Goal: Transaction & Acquisition: Download file/media

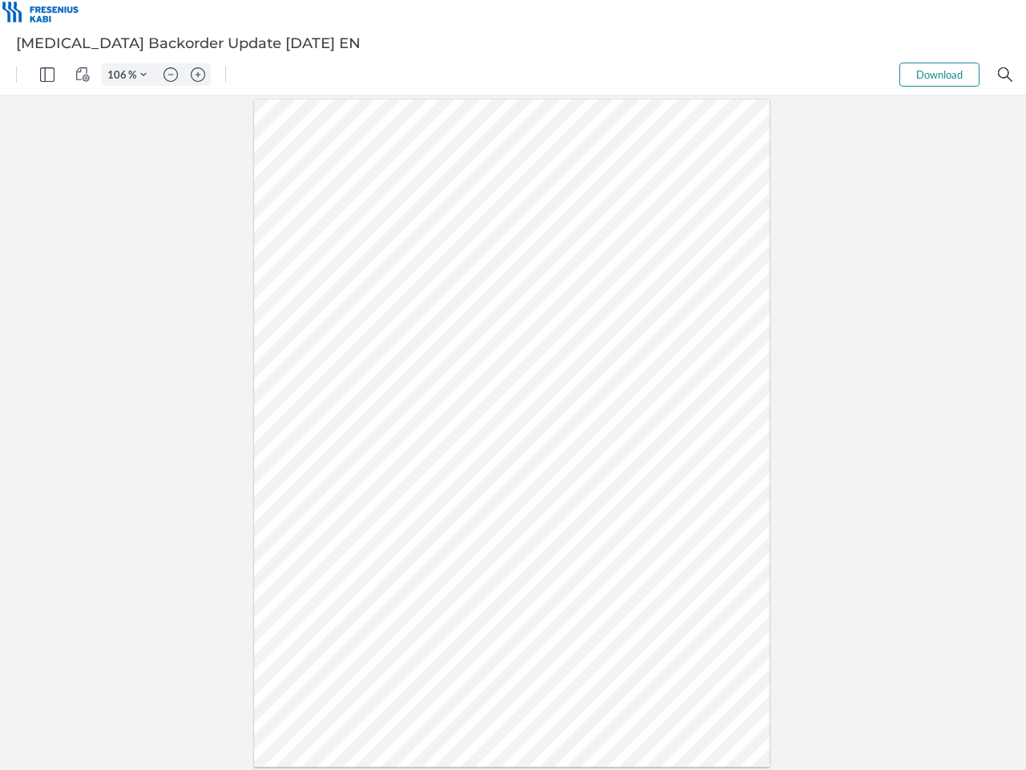
click at [47, 75] on img "Panel" at bounding box center [47, 74] width 14 height 14
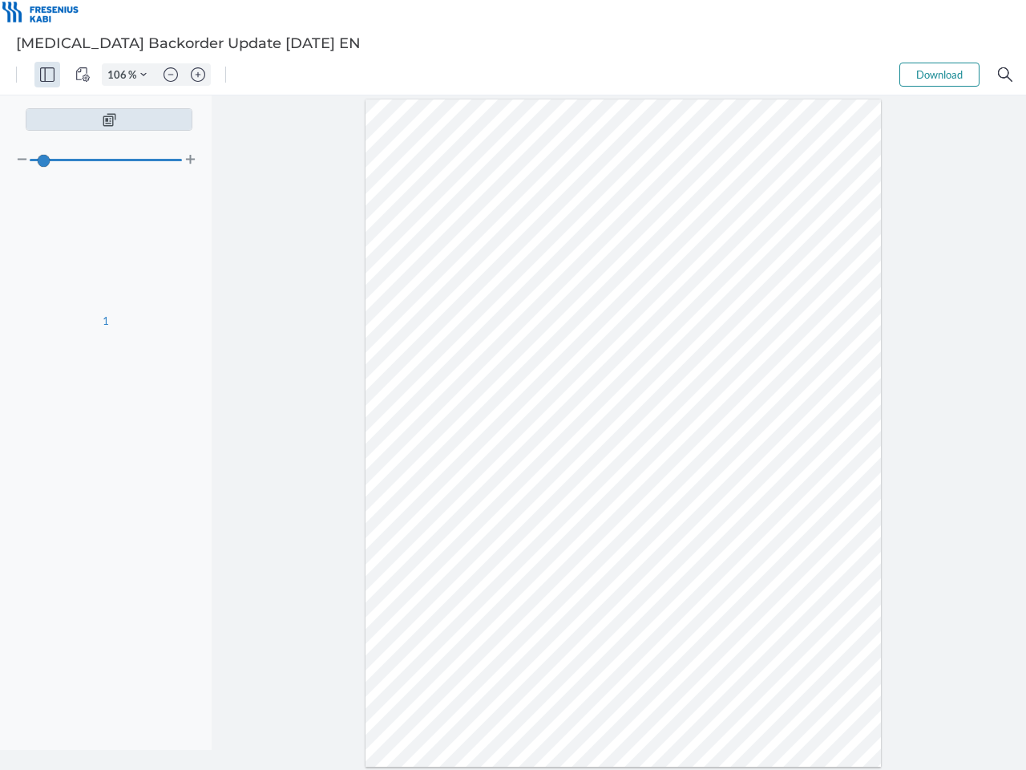
click at [83, 75] on img "View Controls" at bounding box center [82, 74] width 14 height 14
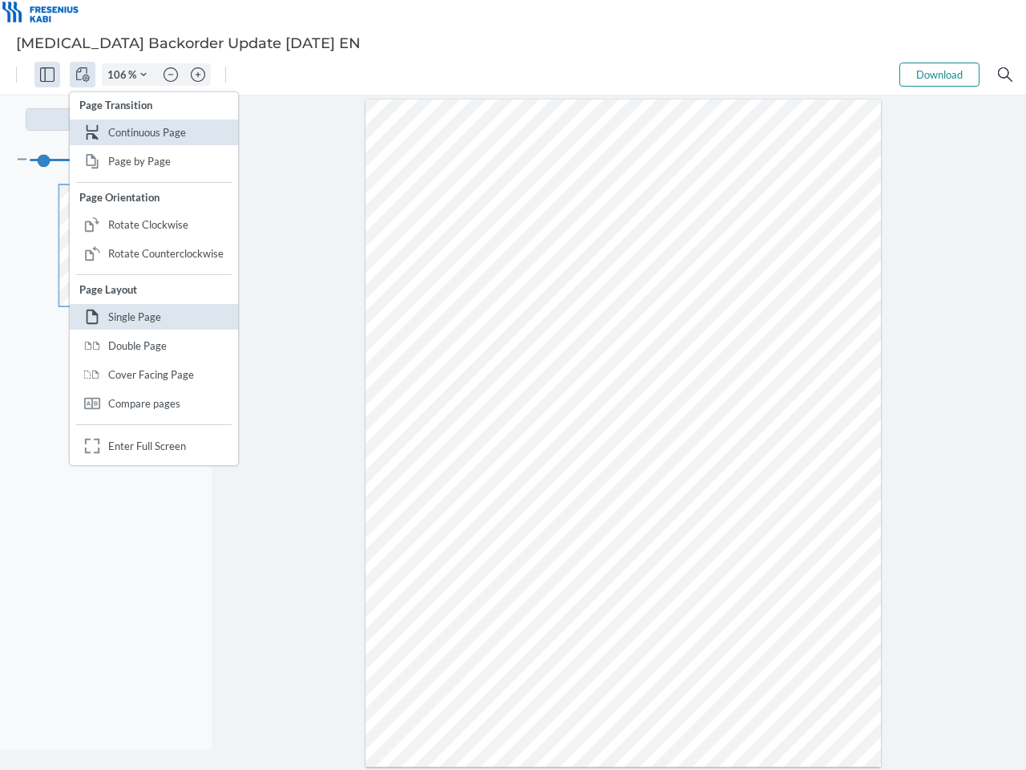
click at [119, 75] on input "106" at bounding box center [116, 74] width 26 height 14
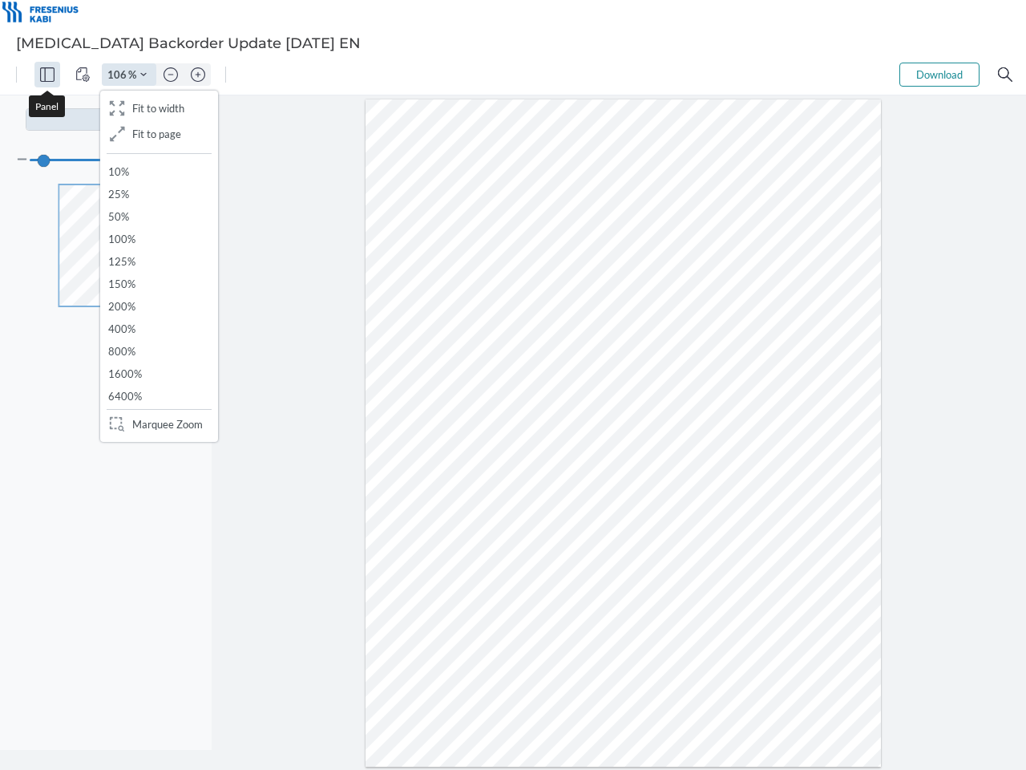
click at [143, 75] on img "Zoom Controls" at bounding box center [143, 74] width 6 height 6
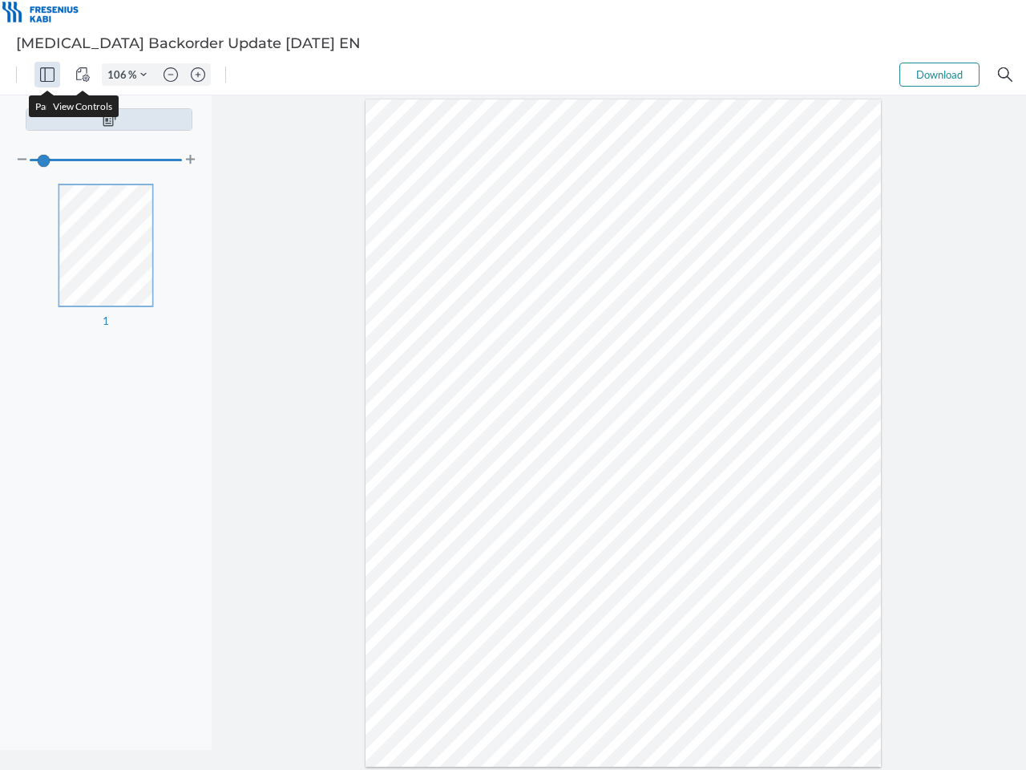
click at [171, 75] on img "Zoom out" at bounding box center [171, 74] width 14 height 14
click at [198, 75] on img "Zoom in" at bounding box center [198, 74] width 14 height 14
type input "106"
click at [939, 75] on button "Download" at bounding box center [939, 75] width 80 height 24
click at [1005, 75] on img "Search" at bounding box center [1005, 74] width 14 height 14
